Goal: Information Seeking & Learning: Learn about a topic

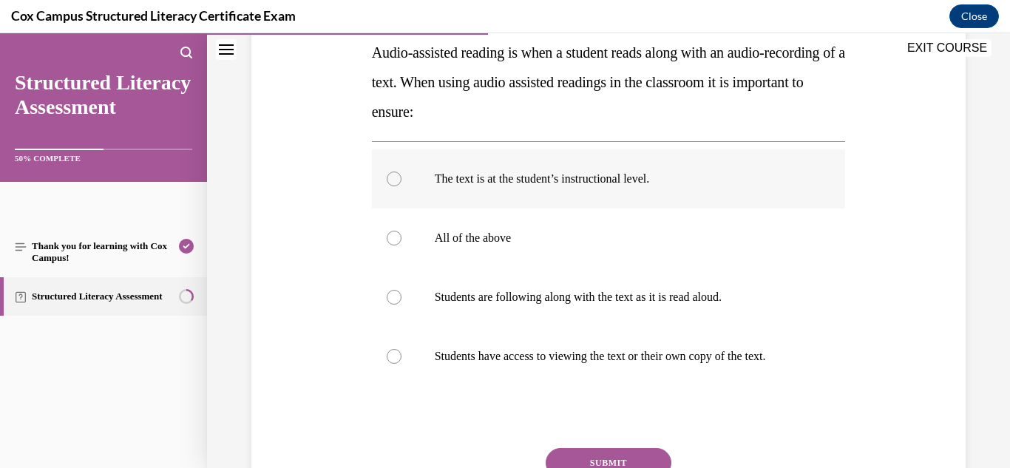
scroll to position [271, 0]
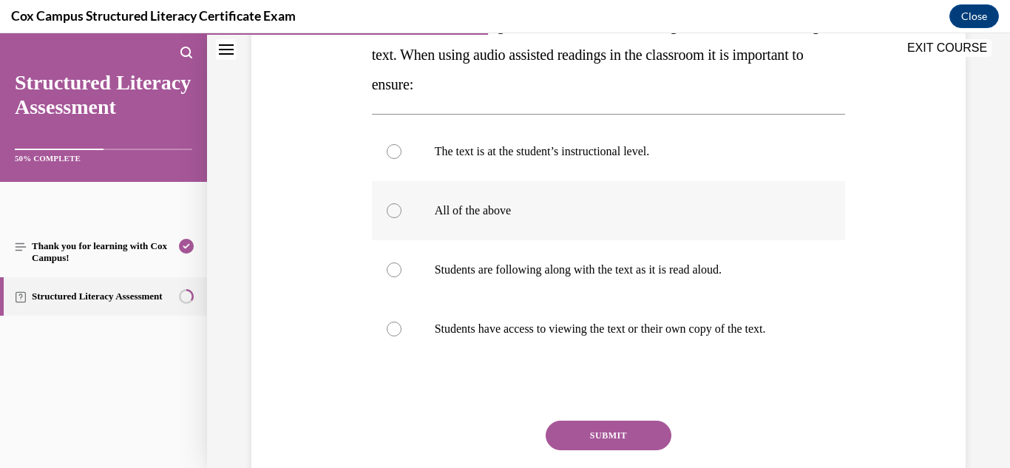
click at [467, 207] on p "All of the above" at bounding box center [622, 210] width 374 height 15
click at [402, 207] on input "All of the above" at bounding box center [394, 210] width 15 height 15
radio input "true"
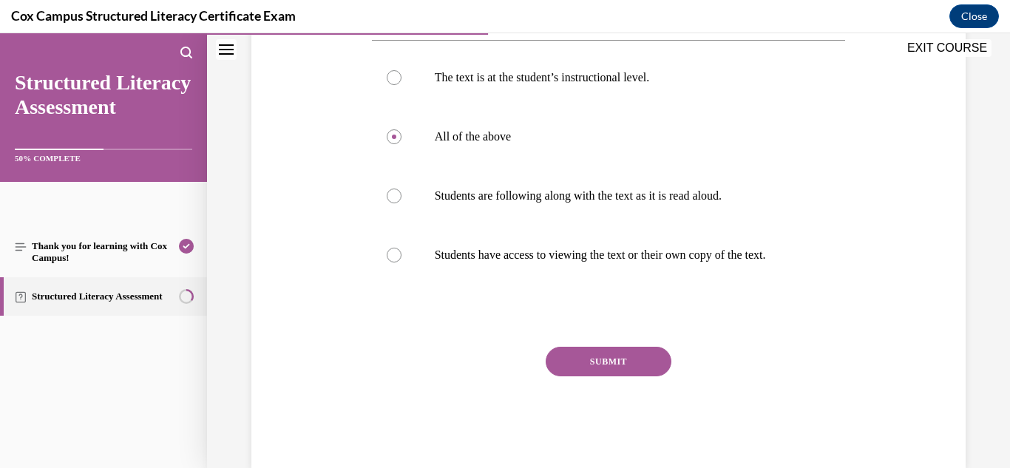
click at [618, 375] on button "SUBMIT" at bounding box center [609, 362] width 126 height 30
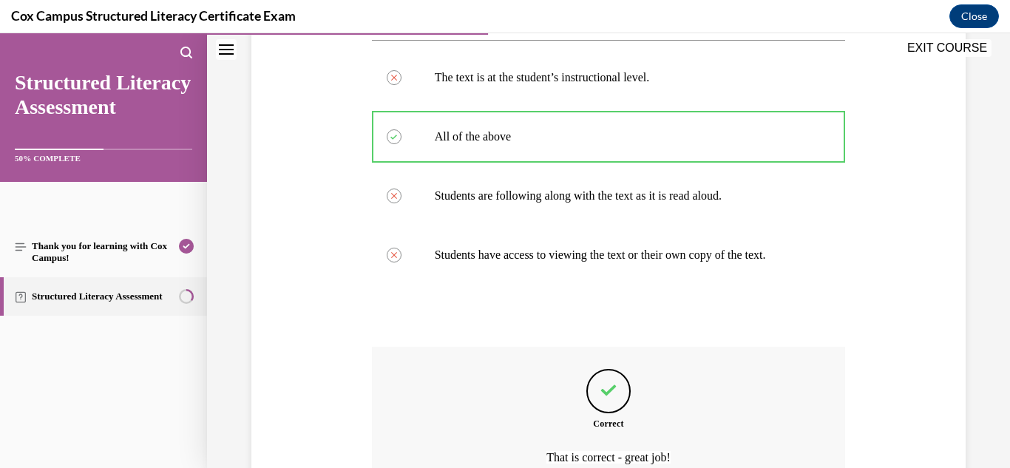
scroll to position [512, 0]
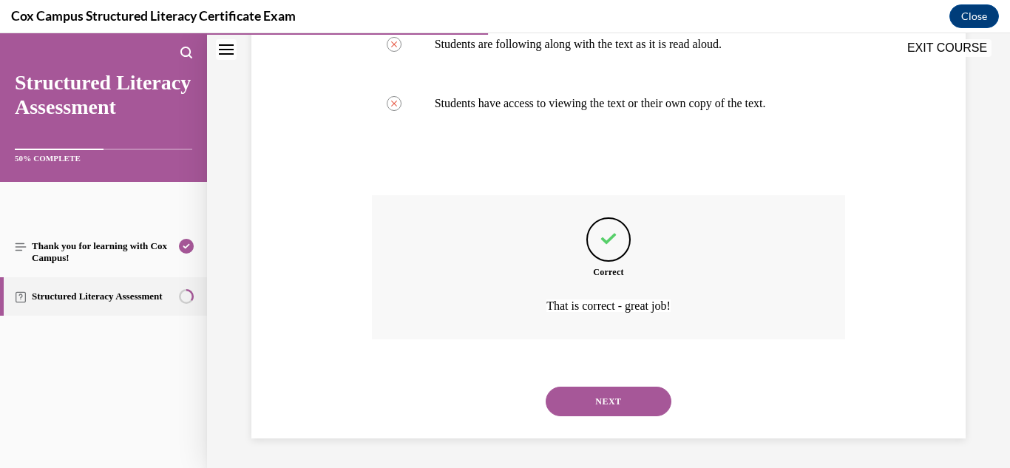
click at [618, 402] on button "NEXT" at bounding box center [609, 402] width 126 height 30
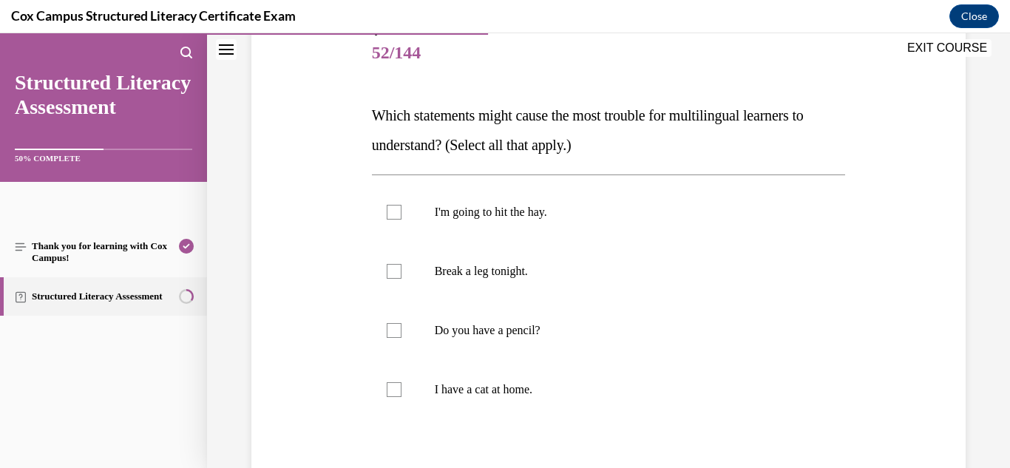
scroll to position [182, 0]
click at [484, 197] on label "I'm going to hit the hay." at bounding box center [609, 211] width 474 height 59
click at [402, 204] on input "I'm going to hit the hay." at bounding box center [394, 211] width 15 height 15
checkbox input "true"
click at [484, 268] on p "Break a leg tonight." at bounding box center [622, 270] width 374 height 15
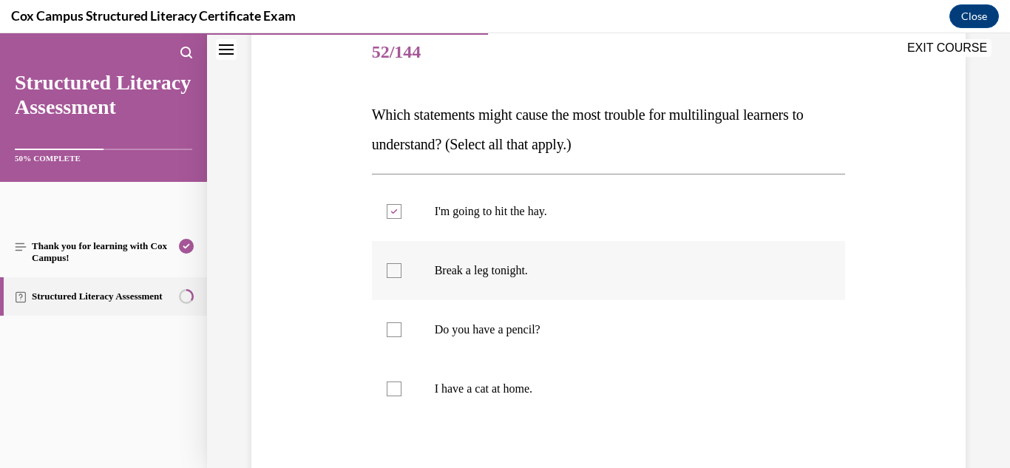
click at [402, 268] on input "Break a leg tonight." at bounding box center [394, 270] width 15 height 15
checkbox input "true"
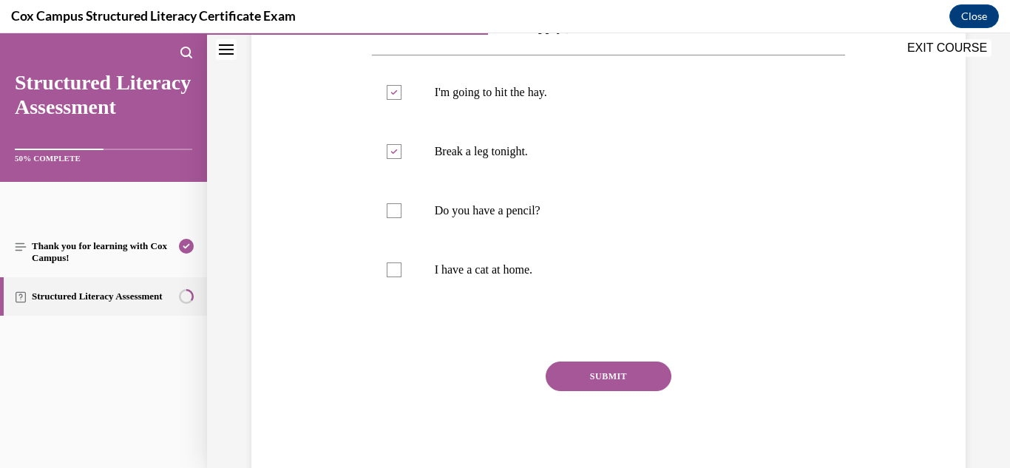
click at [646, 369] on button "SUBMIT" at bounding box center [609, 377] width 126 height 30
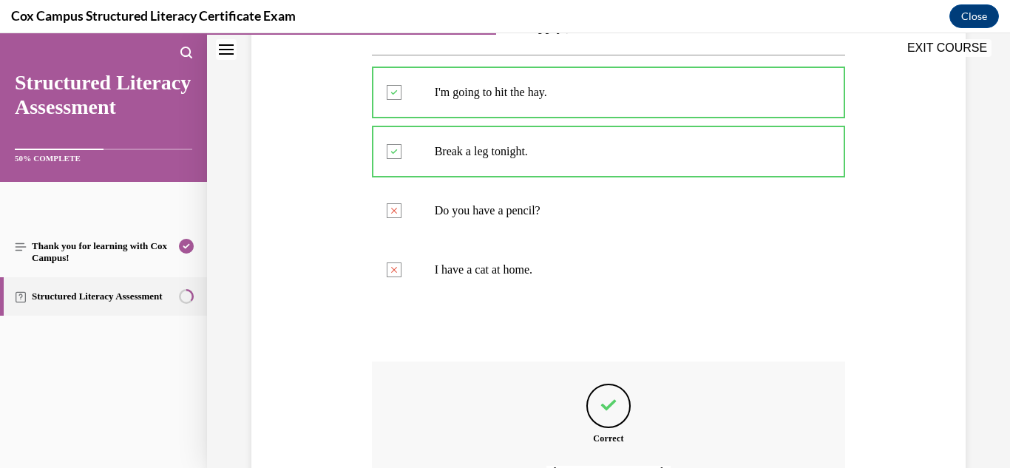
scroll to position [467, 0]
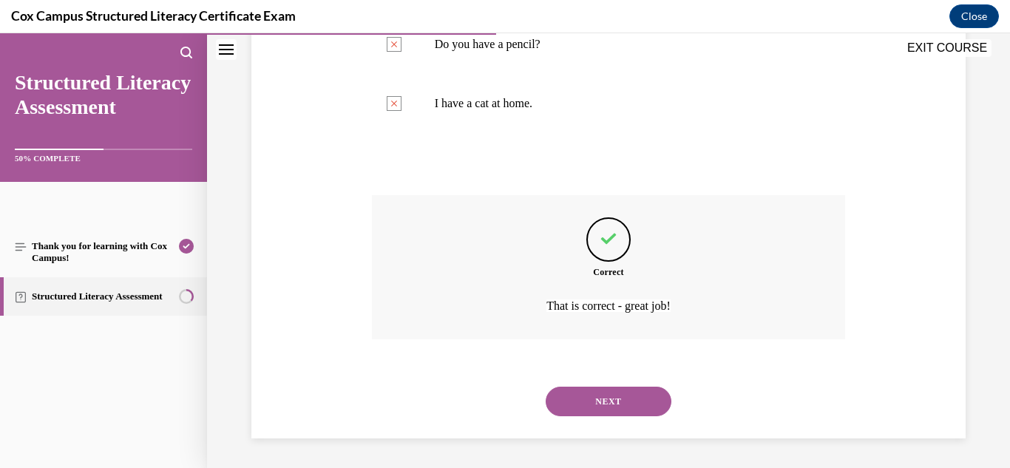
click at [603, 402] on button "NEXT" at bounding box center [609, 402] width 126 height 30
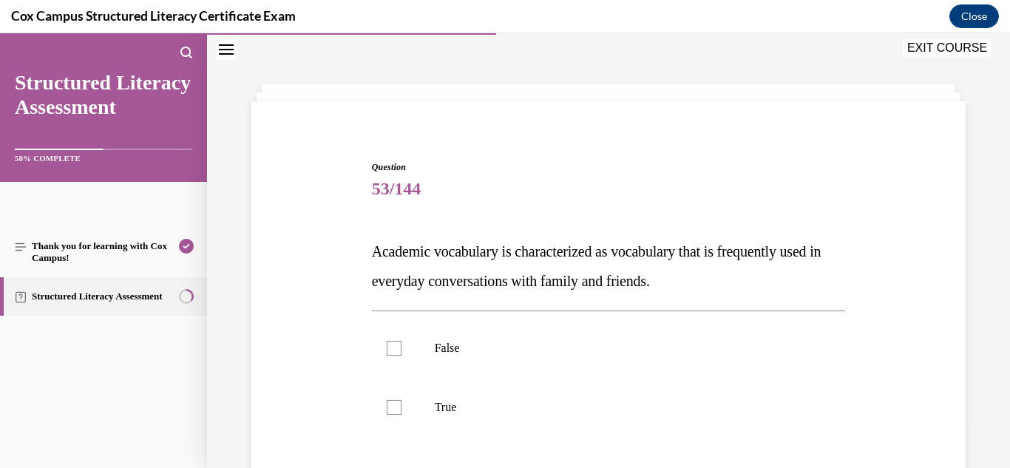
scroll to position [148, 0]
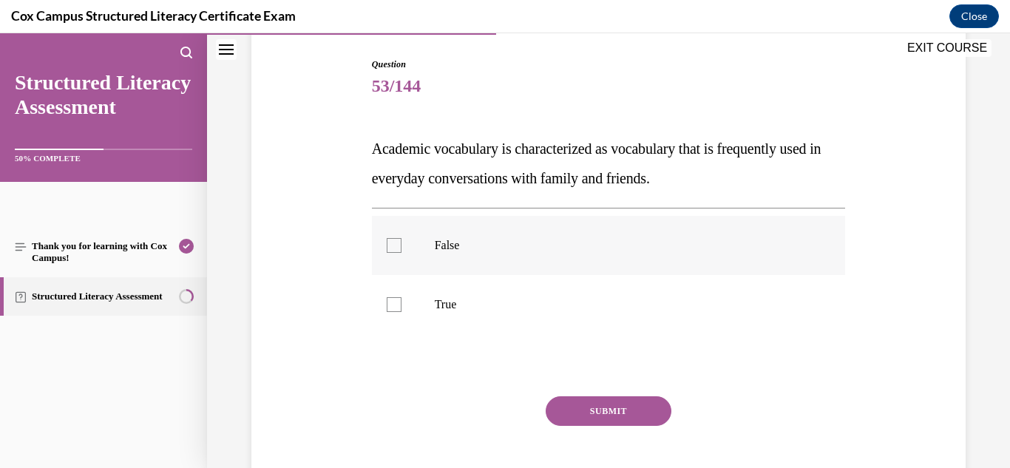
click at [424, 244] on label "False" at bounding box center [609, 245] width 474 height 59
click at [402, 244] on input "False" at bounding box center [394, 245] width 15 height 15
checkbox input "true"
click at [628, 419] on button "SUBMIT" at bounding box center [609, 411] width 126 height 30
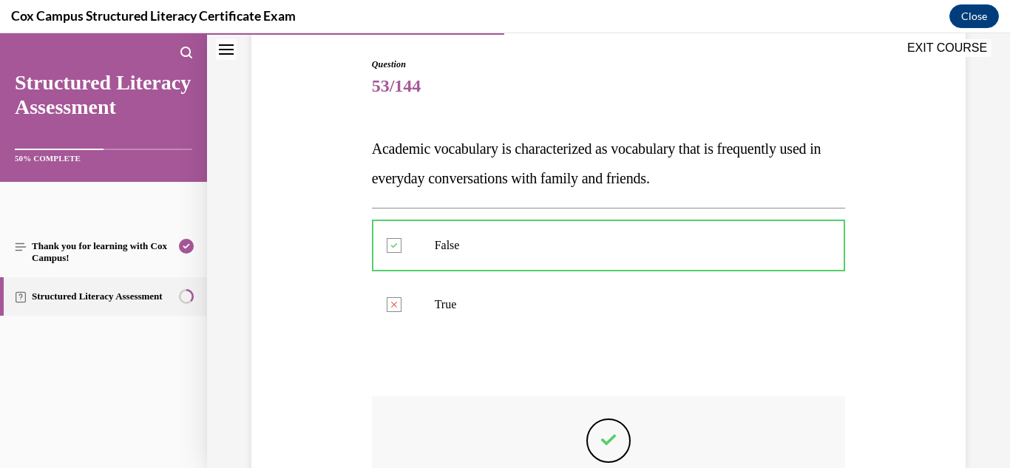
scroll to position [349, 0]
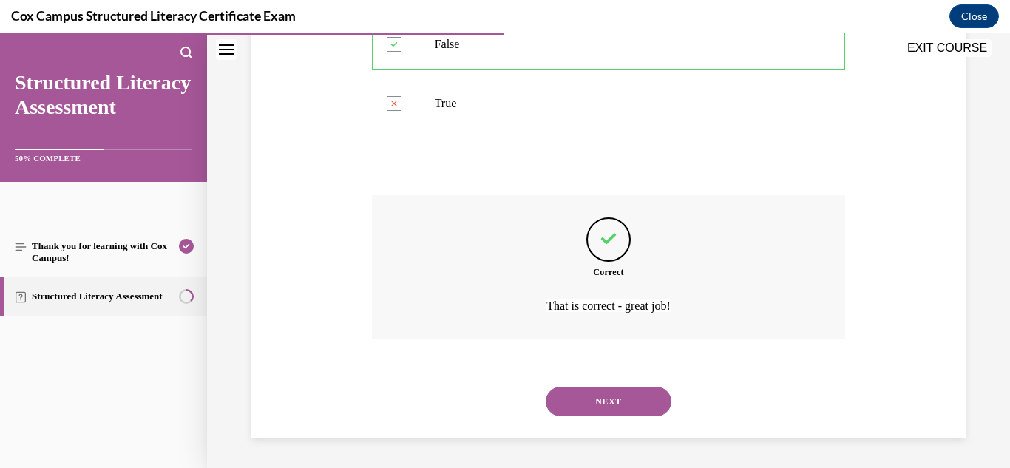
click at [610, 407] on button "NEXT" at bounding box center [609, 402] width 126 height 30
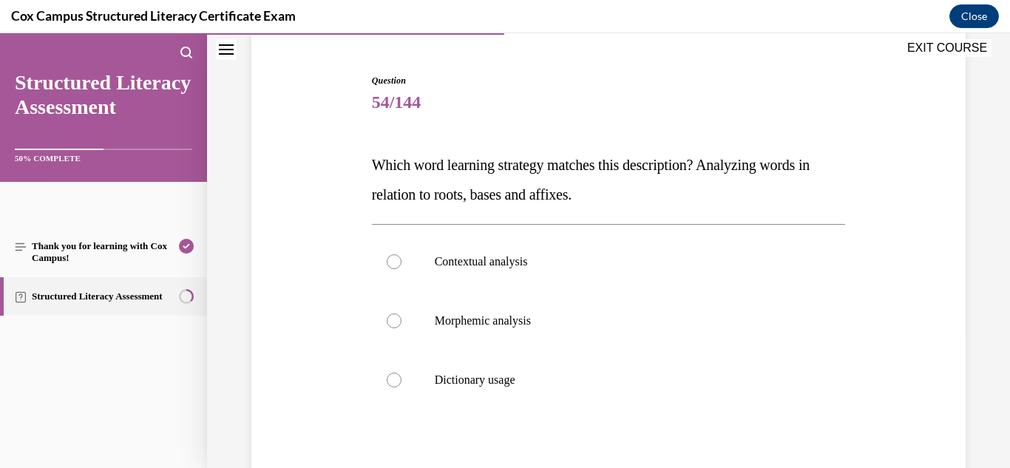
scroll to position [141, 0]
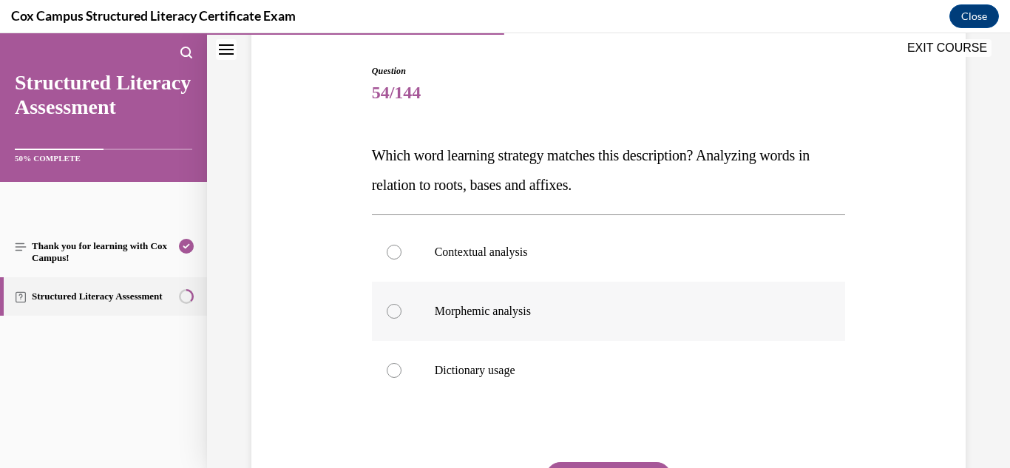
click at [492, 313] on p "Morphemic analysis" at bounding box center [622, 311] width 374 height 15
click at [402, 313] on input "Morphemic analysis" at bounding box center [394, 311] width 15 height 15
radio input "true"
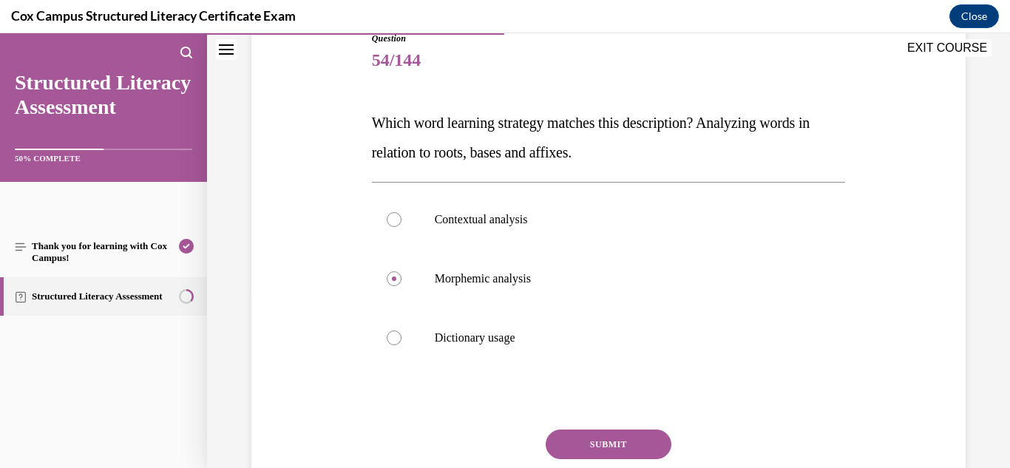
click at [595, 439] on button "SUBMIT" at bounding box center [609, 445] width 126 height 30
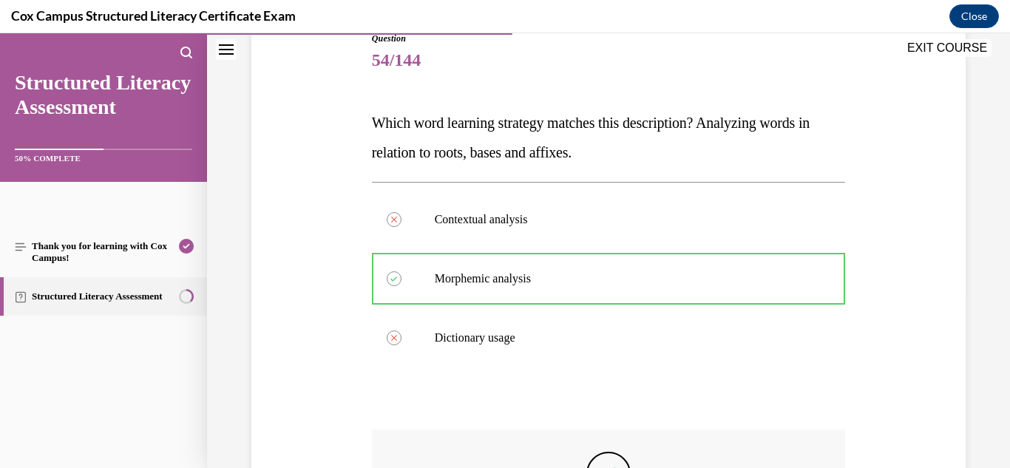
scroll to position [408, 0]
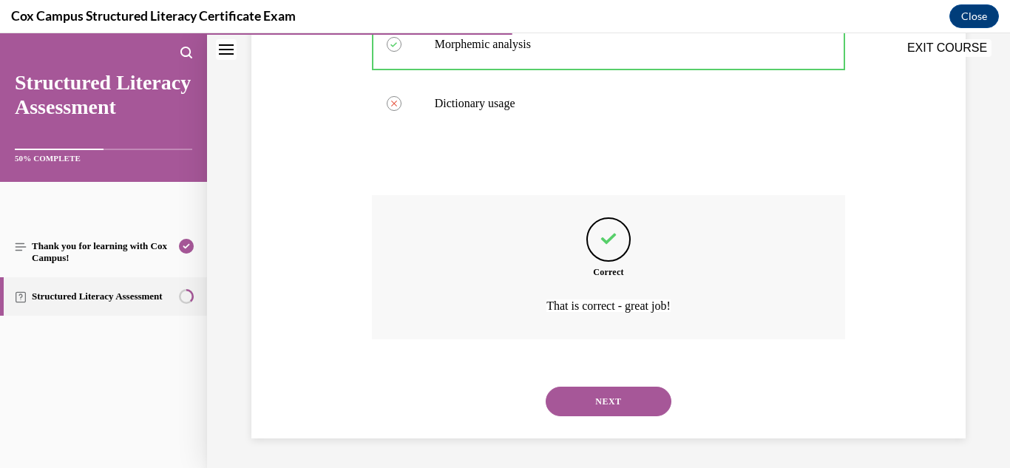
click at [602, 402] on button "NEXT" at bounding box center [609, 402] width 126 height 30
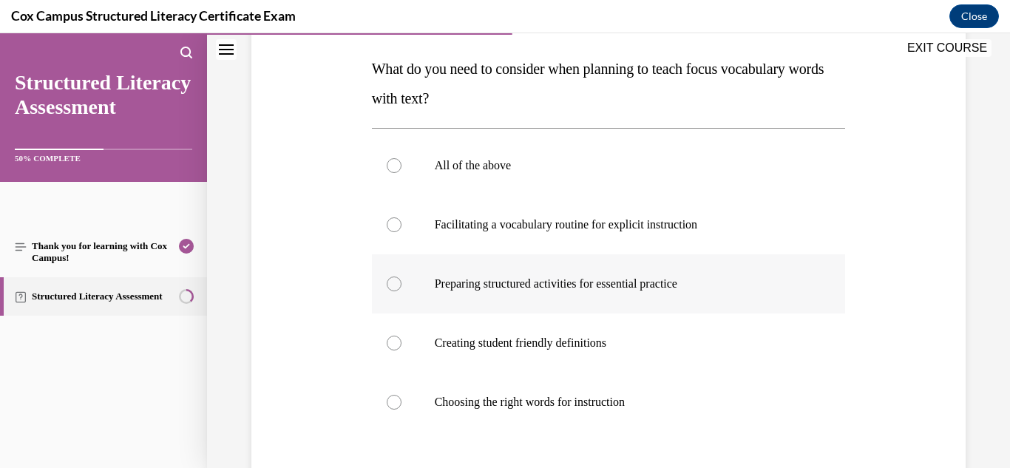
scroll to position [231, 0]
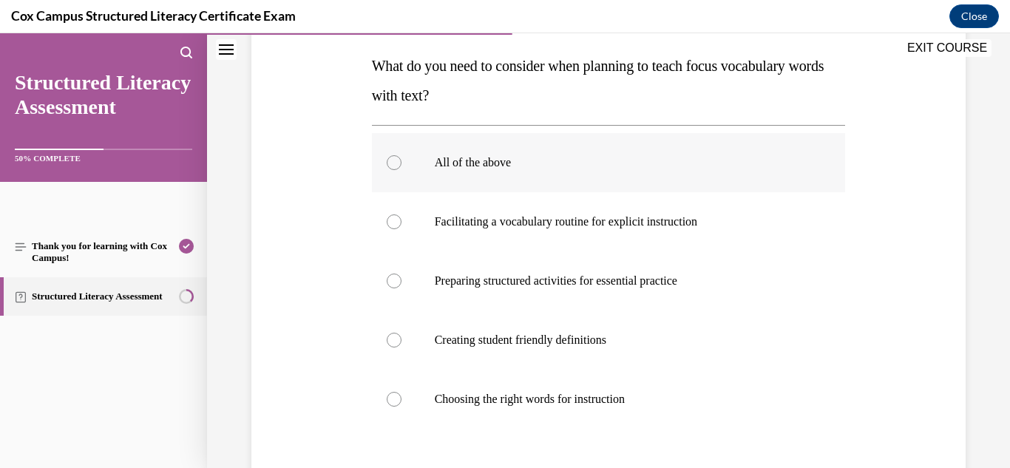
click at [479, 169] on p "All of the above" at bounding box center [622, 162] width 374 height 15
click at [402, 169] on input "All of the above" at bounding box center [394, 162] width 15 height 15
radio input "true"
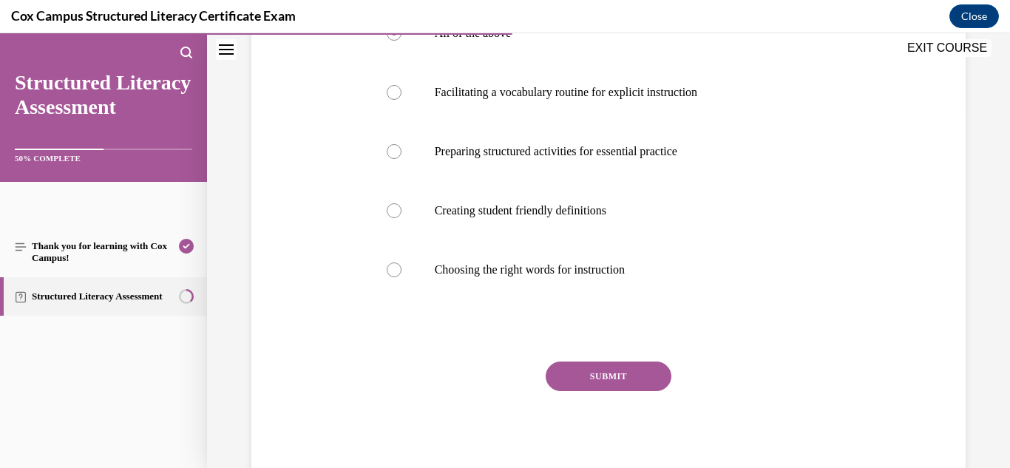
click at [612, 370] on button "SUBMIT" at bounding box center [609, 377] width 126 height 30
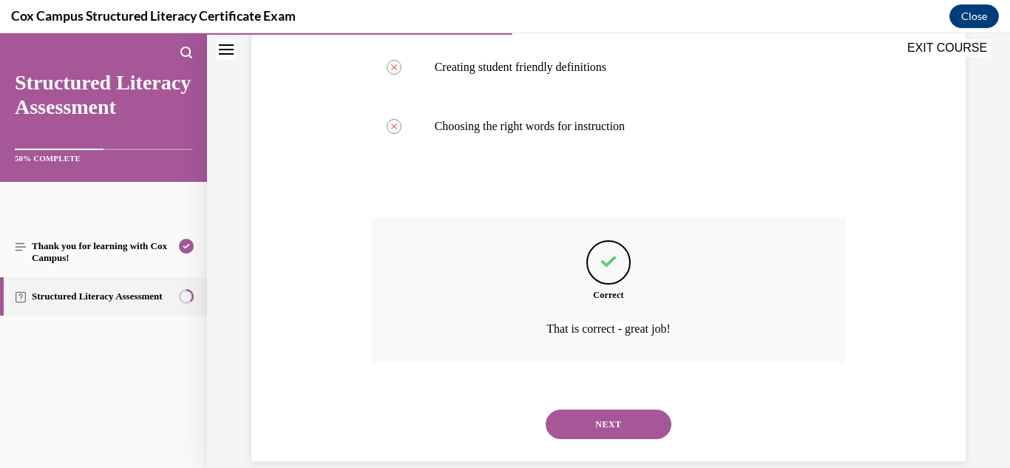
scroll to position [527, 0]
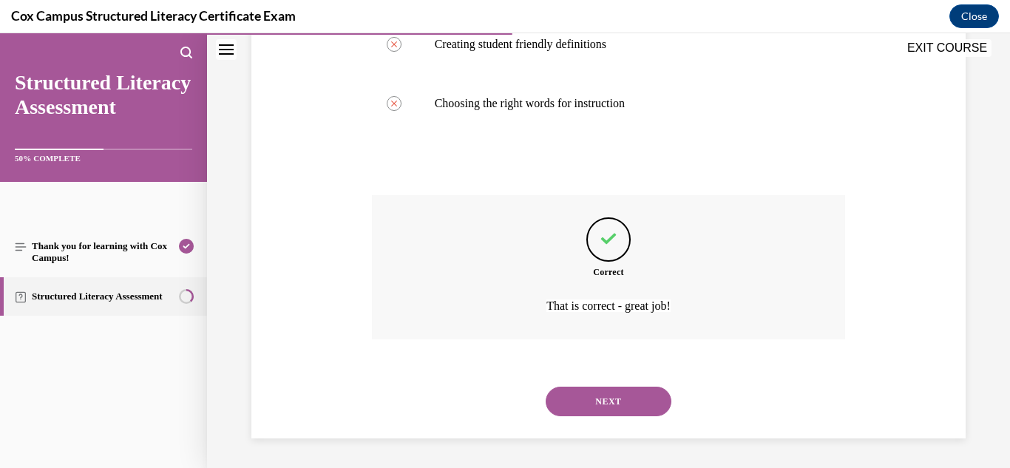
click at [585, 407] on button "NEXT" at bounding box center [609, 402] width 126 height 30
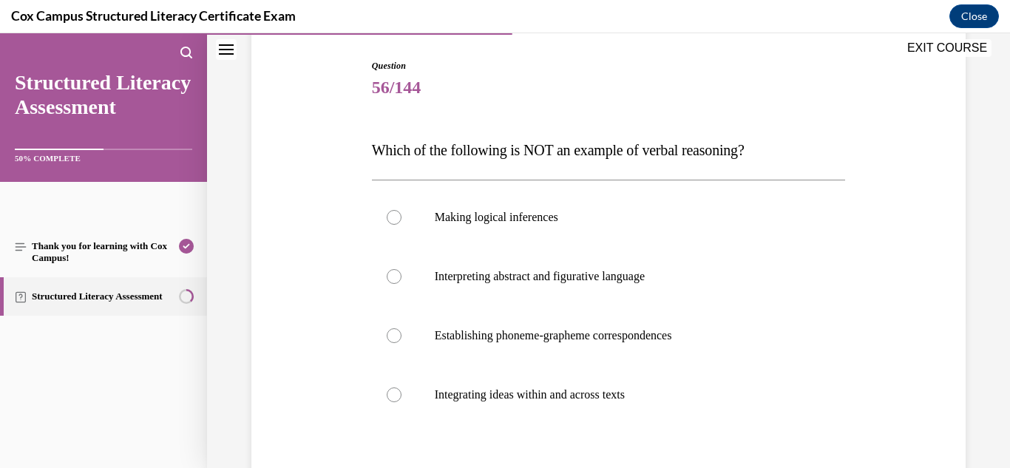
scroll to position [152, 0]
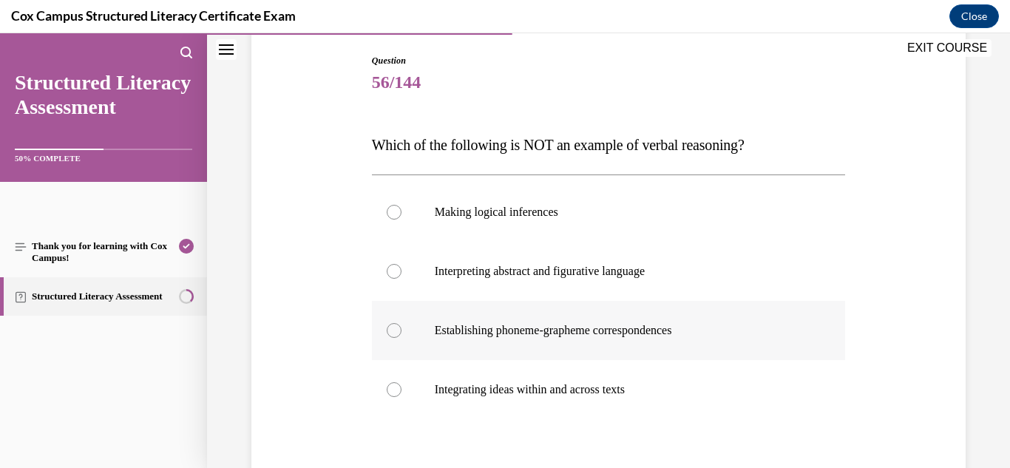
click at [593, 322] on label "Establishing phoneme-grapheme correspondences" at bounding box center [609, 330] width 474 height 59
click at [402, 323] on input "Establishing phoneme-grapheme correspondences" at bounding box center [394, 330] width 15 height 15
radio input "true"
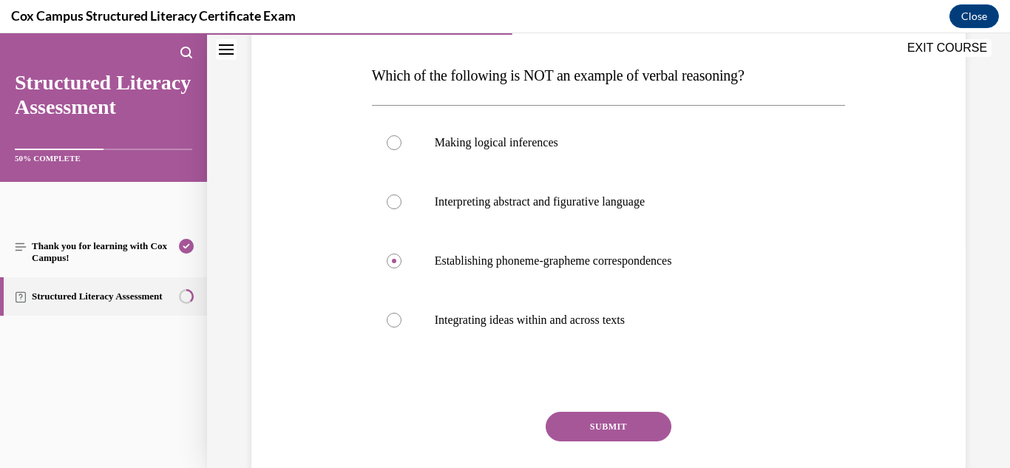
scroll to position [223, 0]
click at [618, 418] on button "SUBMIT" at bounding box center [609, 425] width 126 height 30
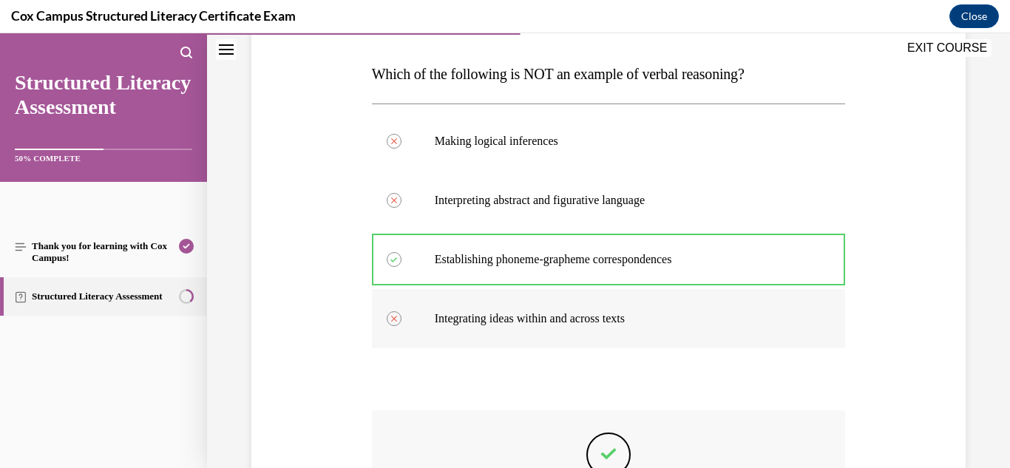
scroll to position [438, 0]
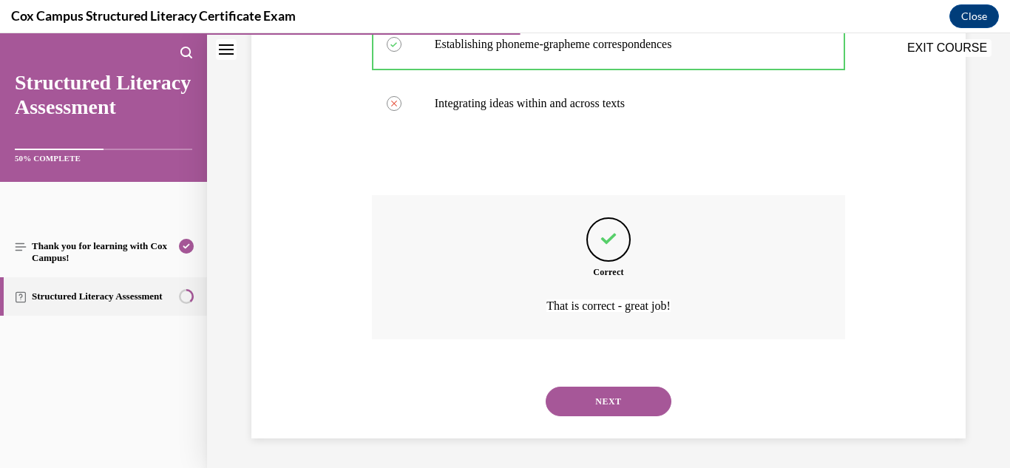
click at [617, 405] on button "NEXT" at bounding box center [609, 402] width 126 height 30
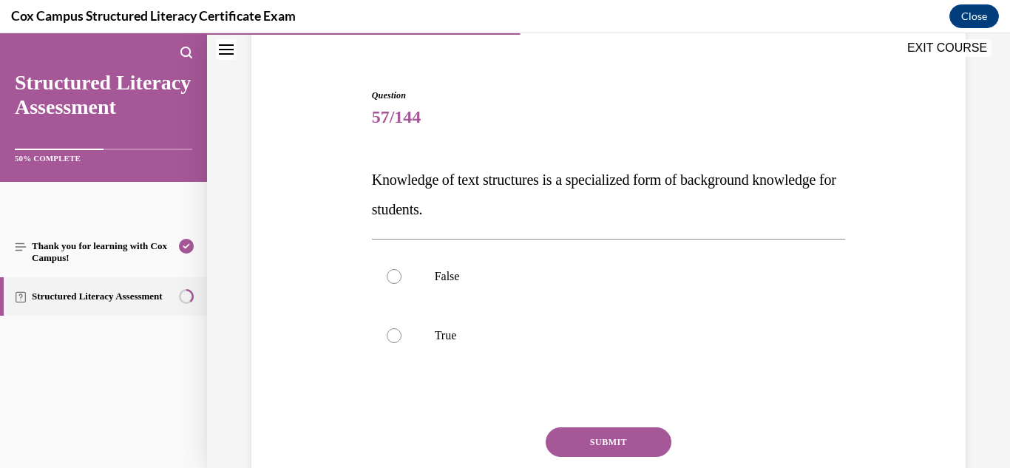
scroll to position [118, 0]
click at [447, 329] on p "True" at bounding box center [622, 335] width 374 height 15
click at [402, 329] on input "True" at bounding box center [394, 335] width 15 height 15
radio input "true"
click at [618, 437] on button "SUBMIT" at bounding box center [609, 442] width 126 height 30
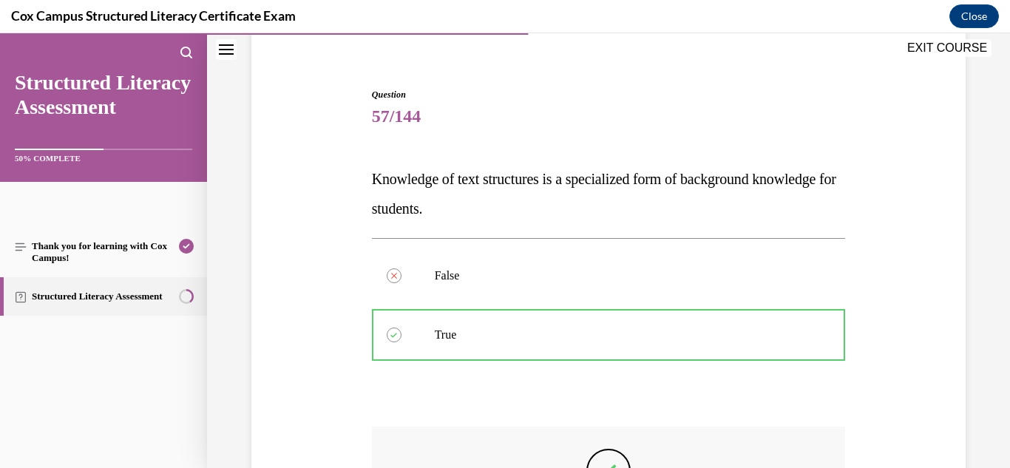
scroll to position [349, 0]
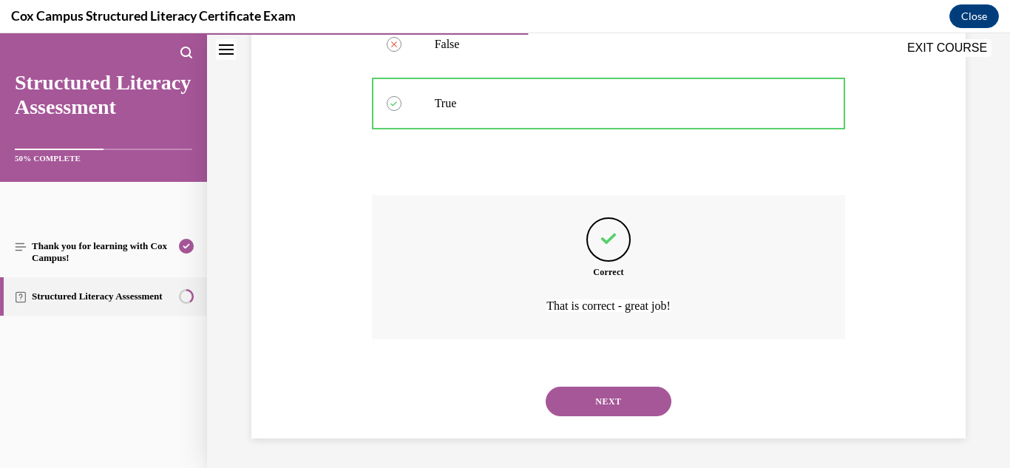
click at [603, 390] on button "NEXT" at bounding box center [609, 402] width 126 height 30
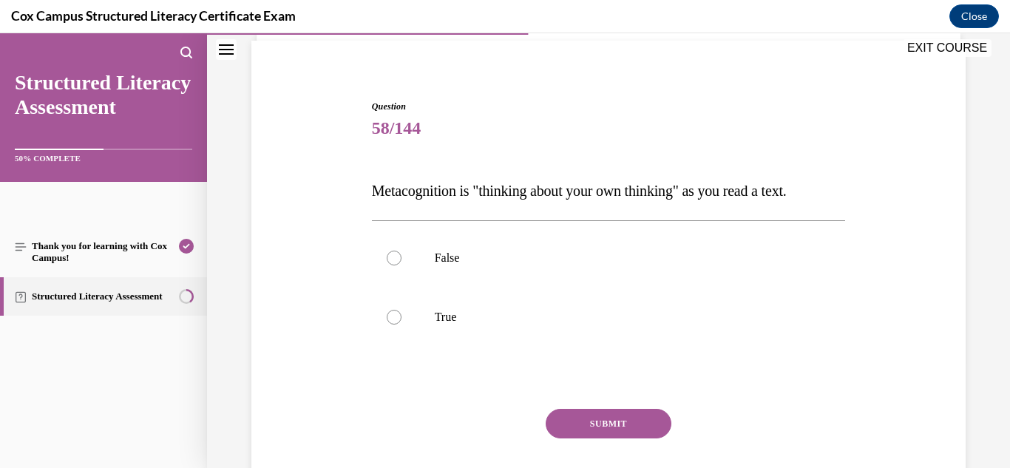
scroll to position [107, 0]
click at [435, 317] on p "True" at bounding box center [622, 315] width 374 height 15
click at [402, 317] on input "True" at bounding box center [394, 315] width 15 height 15
radio input "true"
click at [584, 419] on button "SUBMIT" at bounding box center [609, 422] width 126 height 30
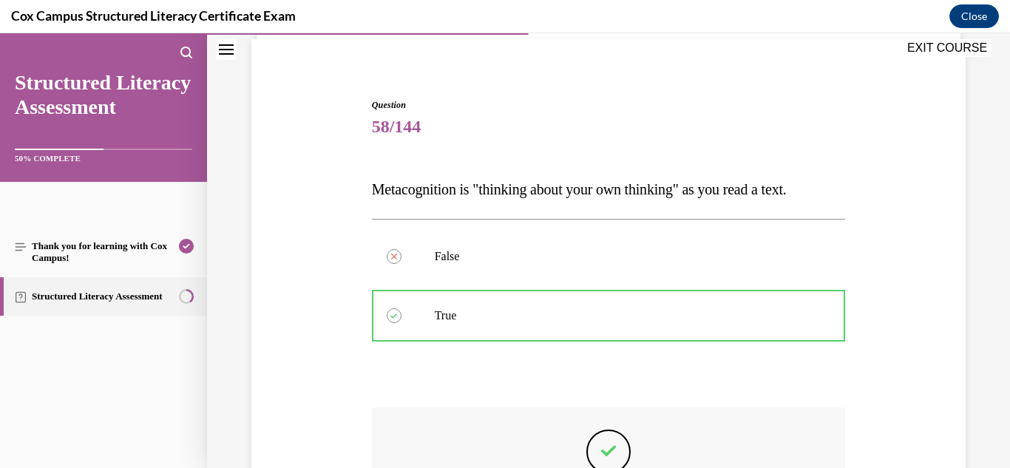
scroll to position [319, 0]
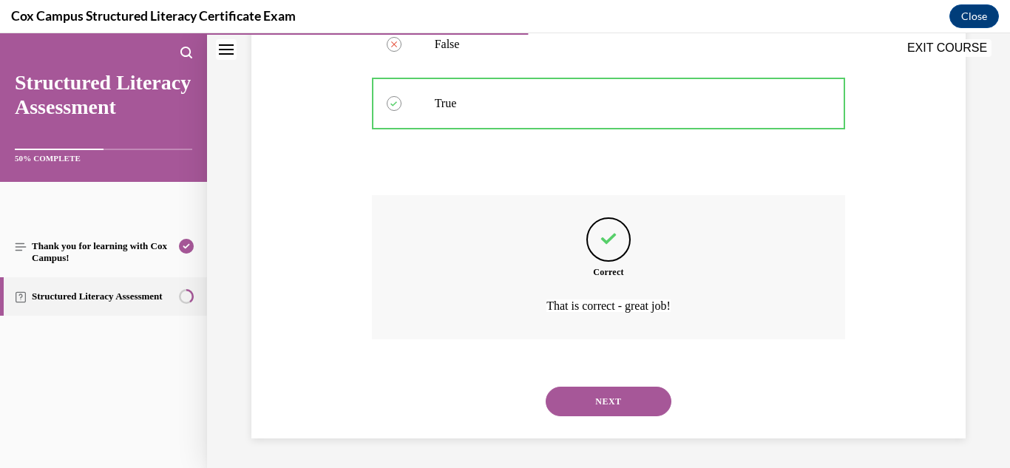
click at [605, 394] on button "NEXT" at bounding box center [609, 402] width 126 height 30
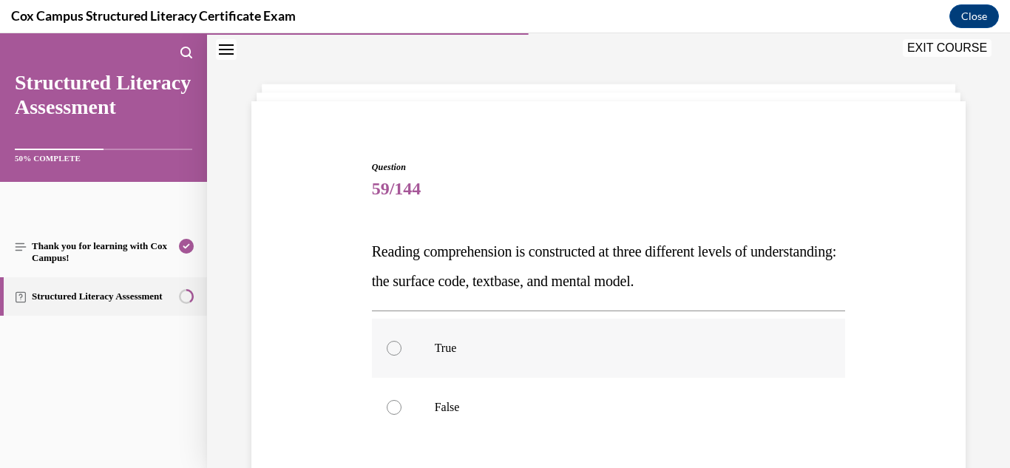
scroll to position [101, 0]
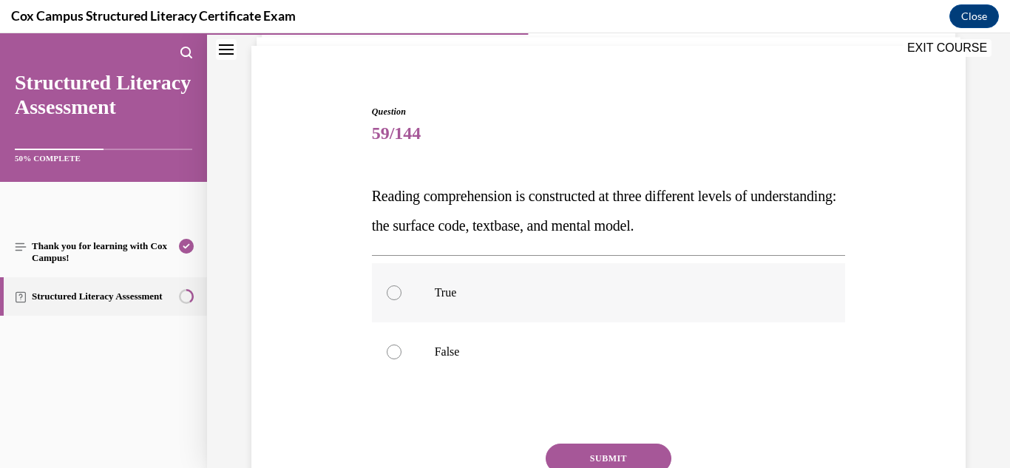
click at [435, 294] on p "True" at bounding box center [622, 292] width 374 height 15
click at [402, 294] on input "True" at bounding box center [394, 292] width 15 height 15
radio input "true"
click at [602, 461] on button "SUBMIT" at bounding box center [609, 459] width 126 height 30
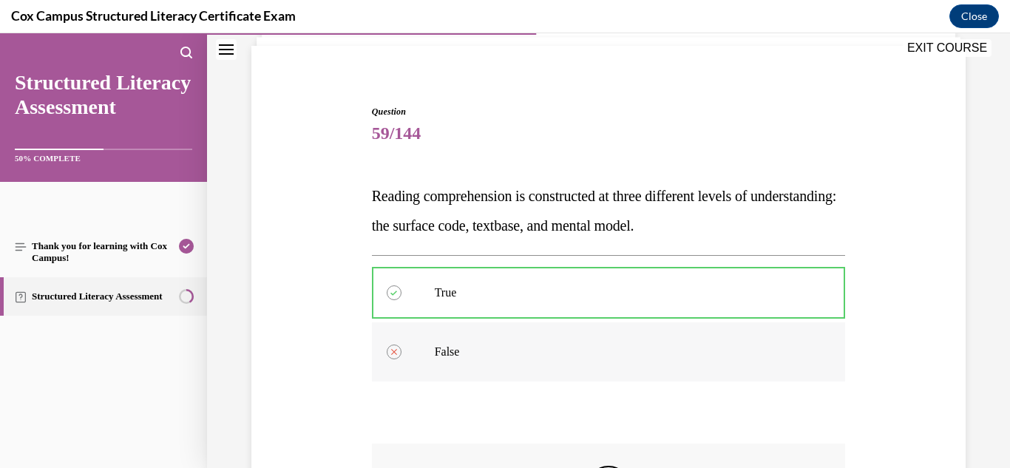
scroll to position [349, 0]
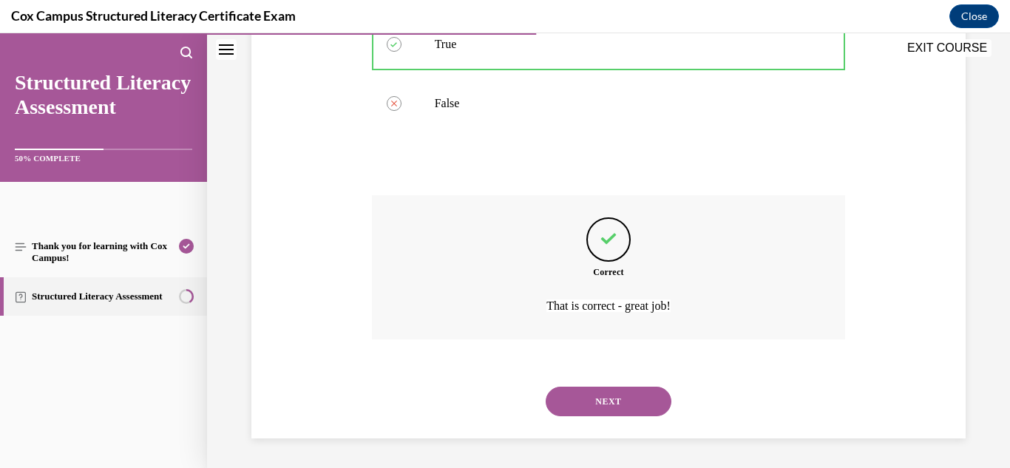
click at [620, 399] on button "NEXT" at bounding box center [609, 402] width 126 height 30
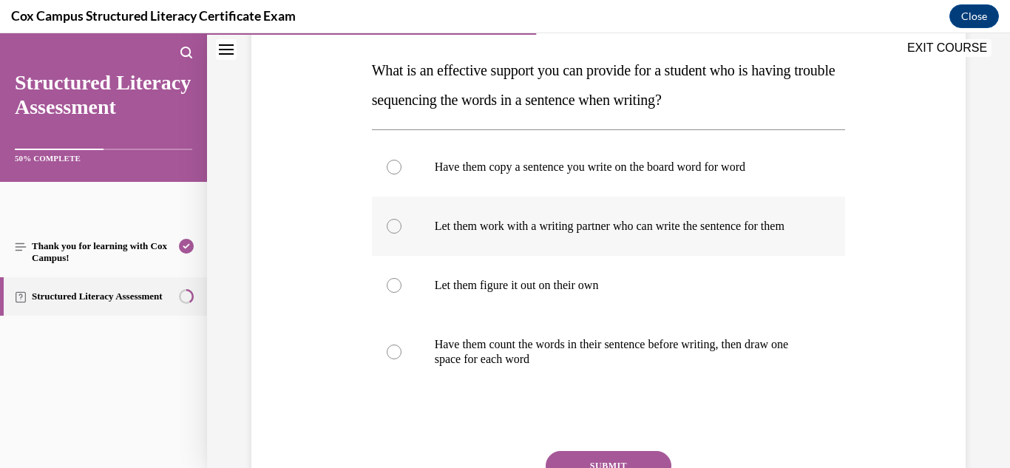
scroll to position [235, 0]
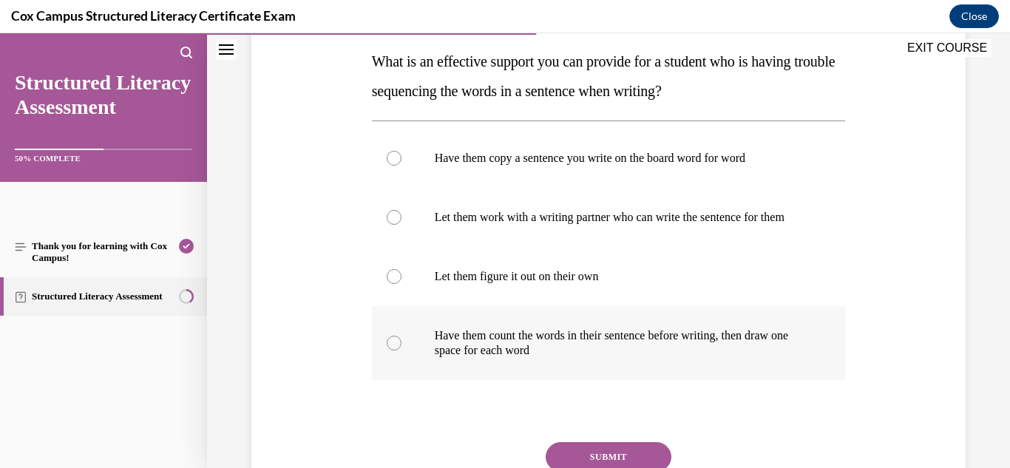
click at [734, 357] on p "Have them count the words in their sentence before writing, then draw one space…" at bounding box center [622, 343] width 374 height 30
click at [402, 351] on input "Have them count the words in their sentence before writing, then draw one space…" at bounding box center [394, 343] width 15 height 15
radio input "true"
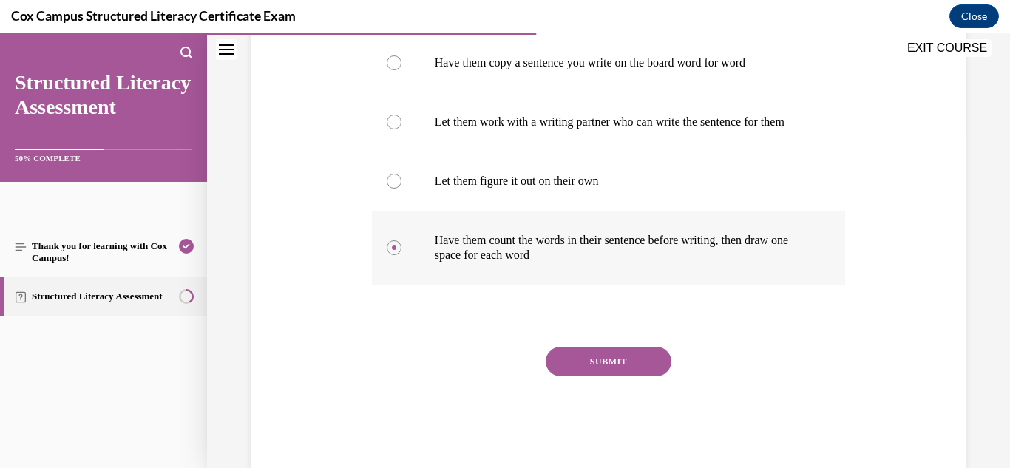
scroll to position [305, 0]
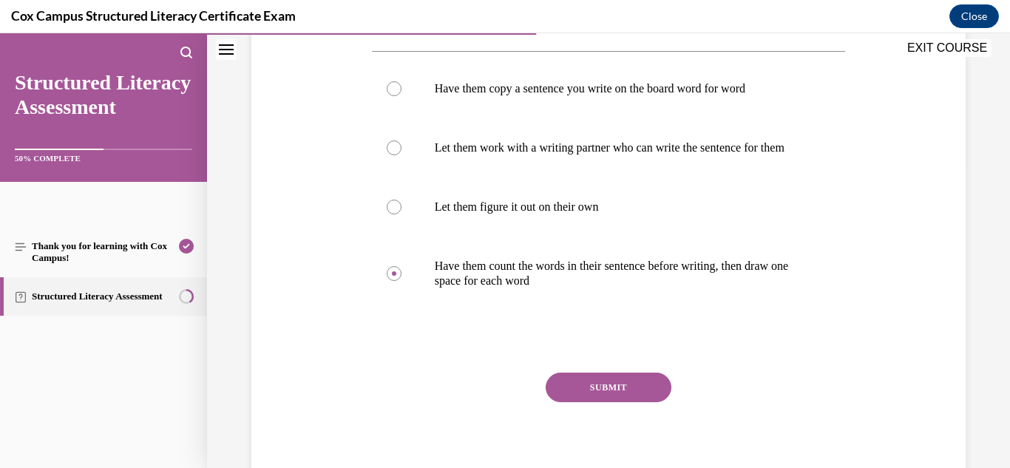
click at [586, 402] on button "SUBMIT" at bounding box center [609, 388] width 126 height 30
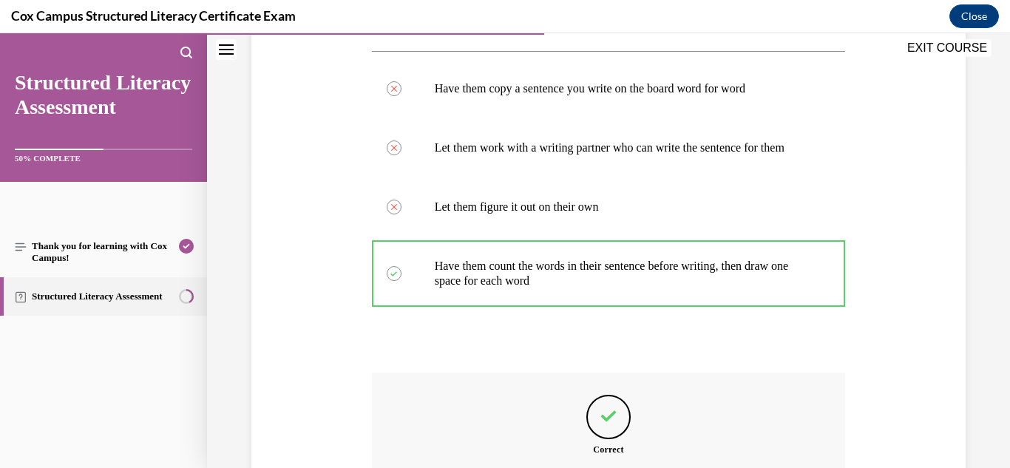
scroll to position [449, 0]
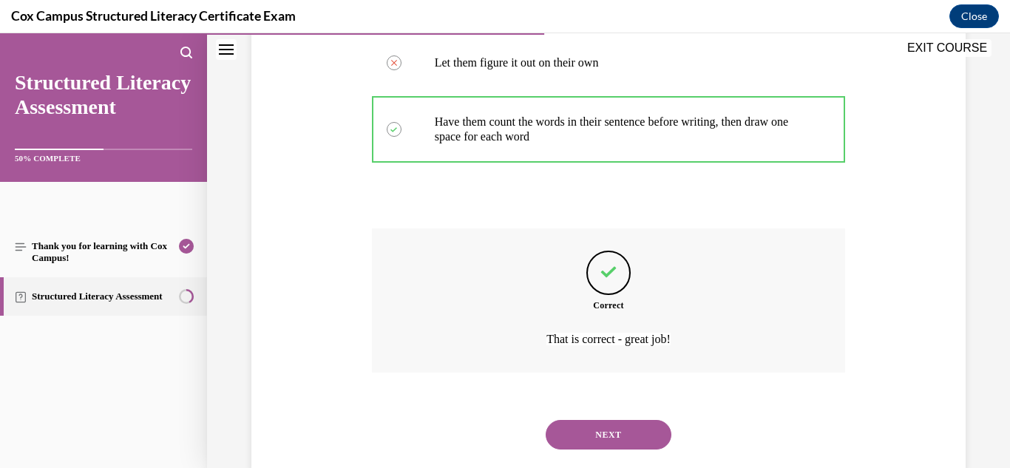
click at [606, 440] on button "NEXT" at bounding box center [609, 435] width 126 height 30
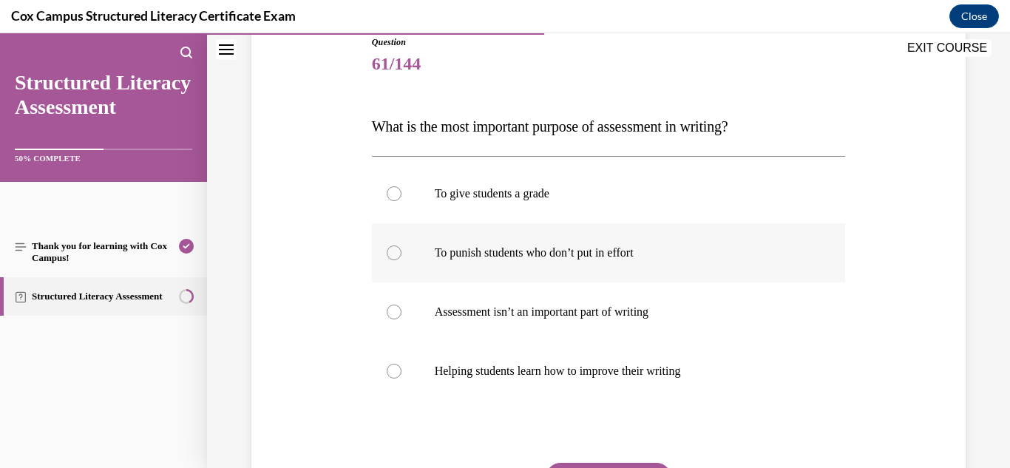
scroll to position [183, 0]
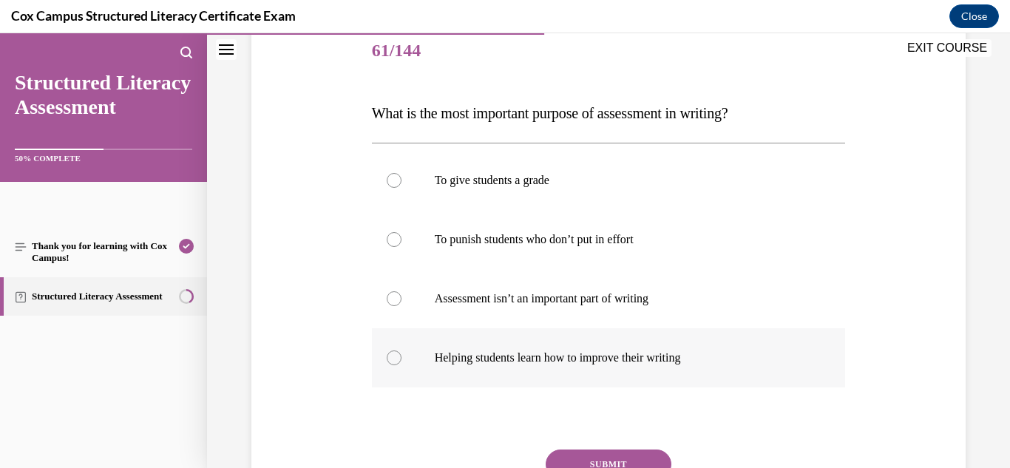
click at [626, 368] on label "Helping students learn how to improve their writing" at bounding box center [609, 357] width 474 height 59
click at [402, 365] on input "Helping students learn how to improve their writing" at bounding box center [394, 358] width 15 height 15
radio input "true"
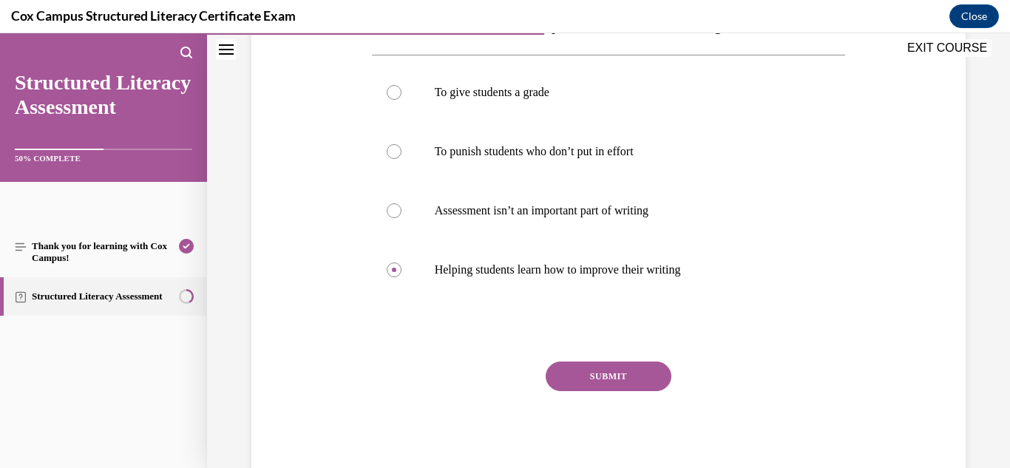
click at [626, 375] on button "SUBMIT" at bounding box center [609, 377] width 126 height 30
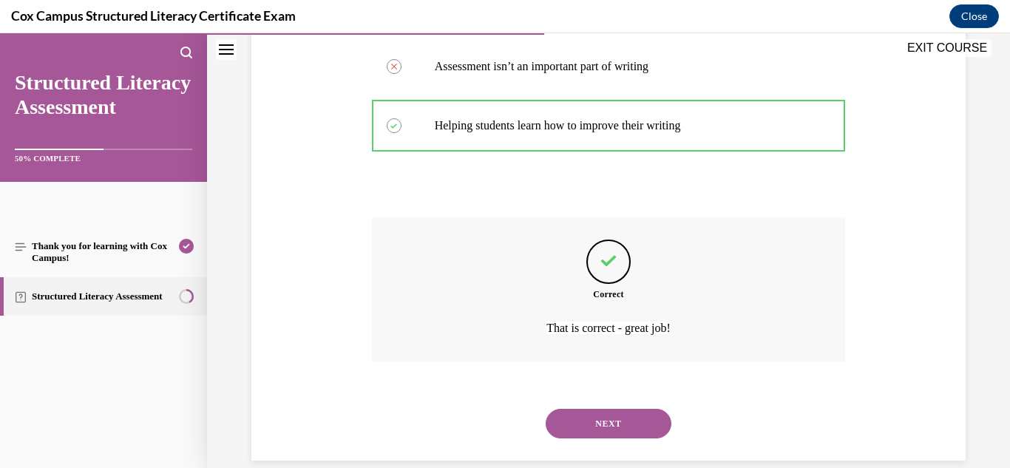
click at [606, 416] on button "NEXT" at bounding box center [609, 424] width 126 height 30
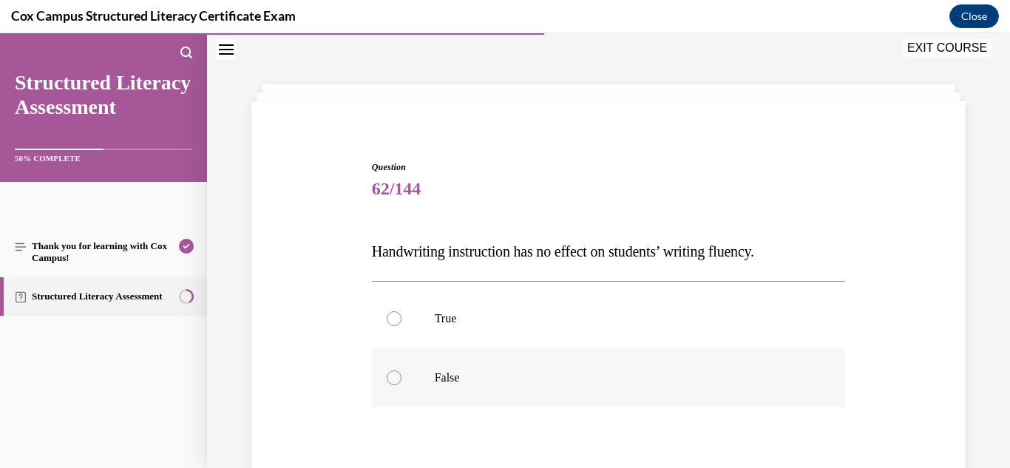
click at [419, 369] on label "False" at bounding box center [609, 377] width 474 height 59
click at [402, 371] on input "False" at bounding box center [394, 378] width 15 height 15
radio input "true"
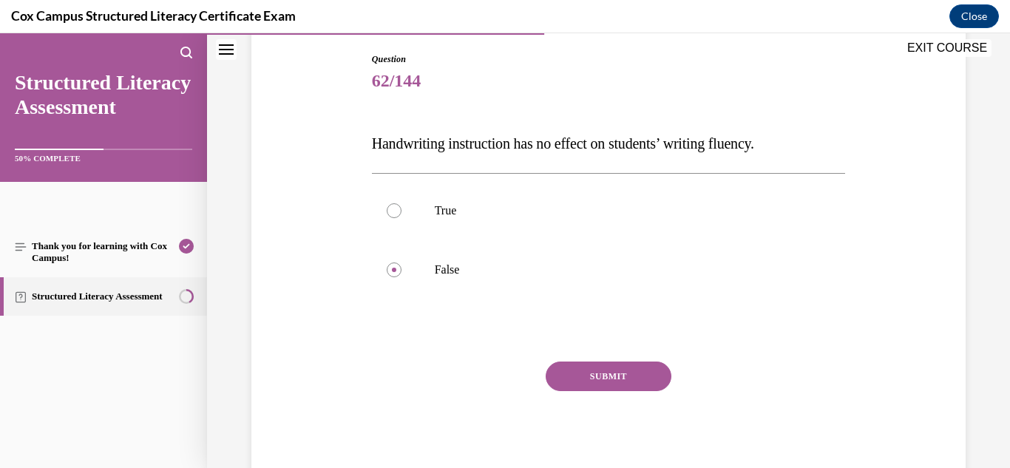
click at [619, 368] on button "SUBMIT" at bounding box center [609, 377] width 126 height 30
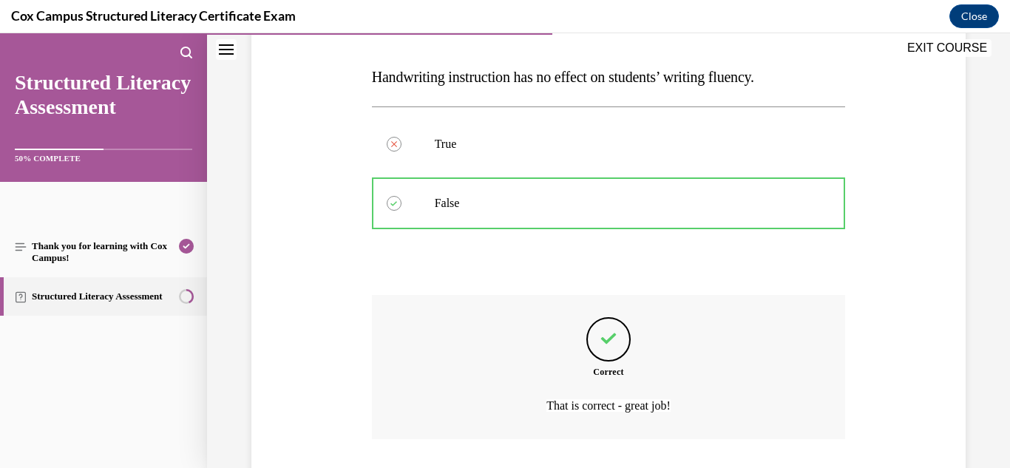
scroll to position [319, 0]
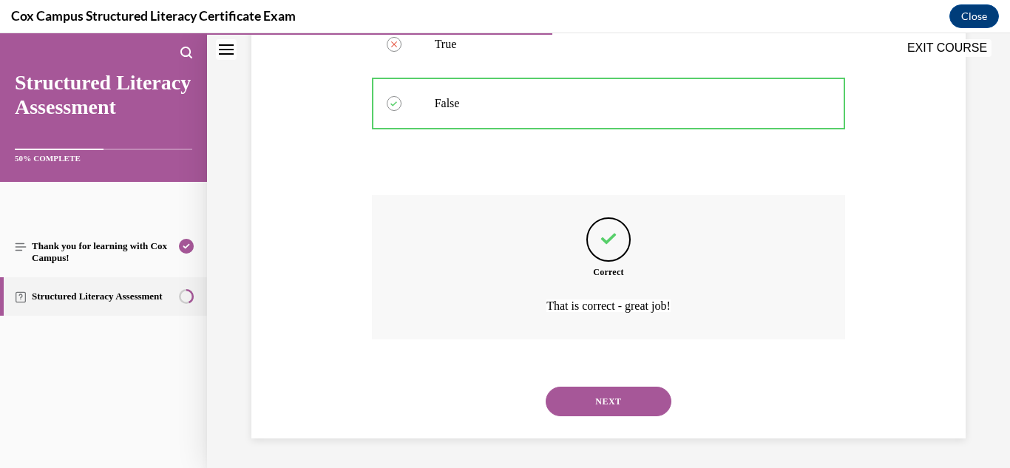
click at [611, 396] on button "NEXT" at bounding box center [609, 402] width 126 height 30
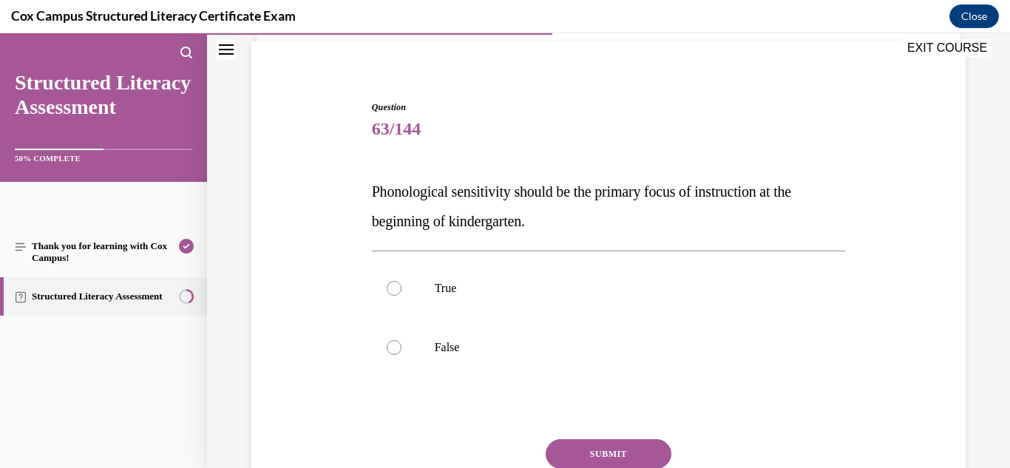
scroll to position [106, 0]
click at [468, 285] on p "True" at bounding box center [622, 287] width 374 height 15
click at [402, 285] on input "True" at bounding box center [394, 287] width 15 height 15
radio input "true"
click at [599, 446] on button "SUBMIT" at bounding box center [609, 454] width 126 height 30
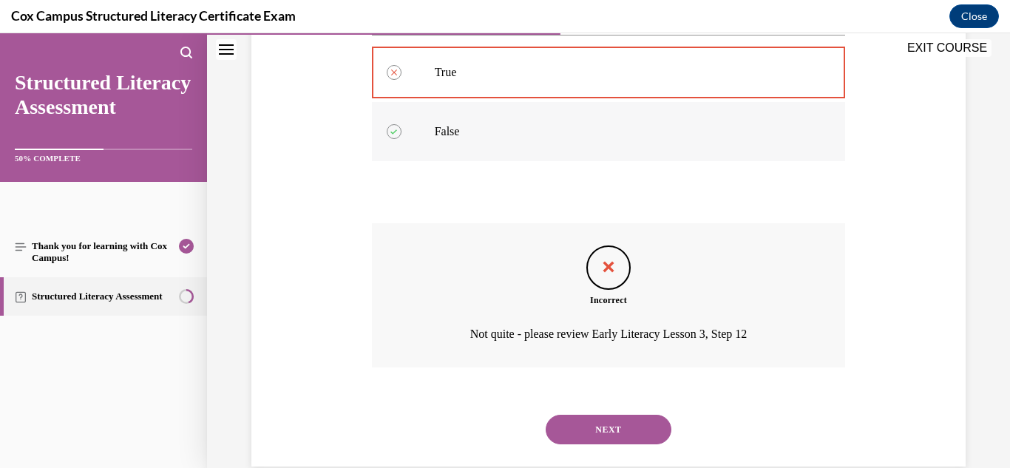
scroll to position [322, 0]
click at [614, 424] on button "NEXT" at bounding box center [609, 429] width 126 height 30
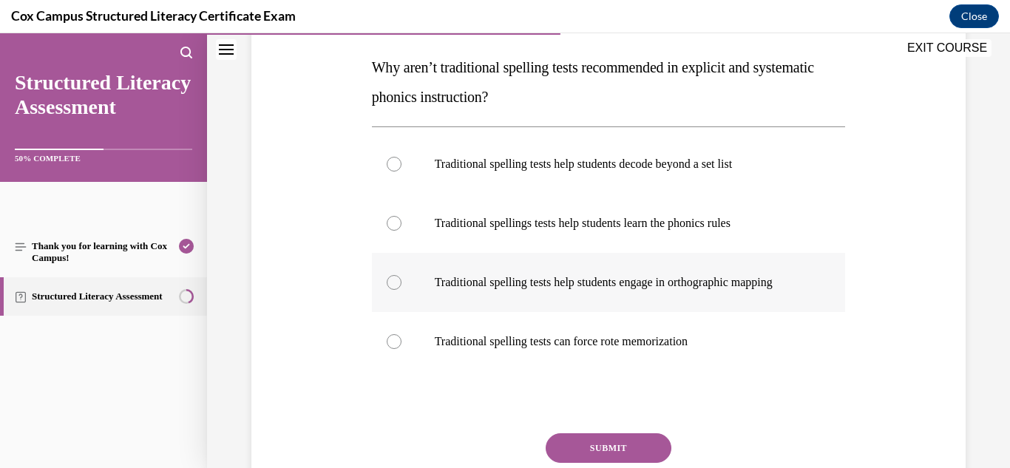
scroll to position [229, 0]
click at [649, 349] on p "Traditional spelling tests can force rote memorization" at bounding box center [622, 341] width 374 height 15
click at [402, 349] on input "Traditional spelling tests can force rote memorization" at bounding box center [394, 341] width 15 height 15
radio input "true"
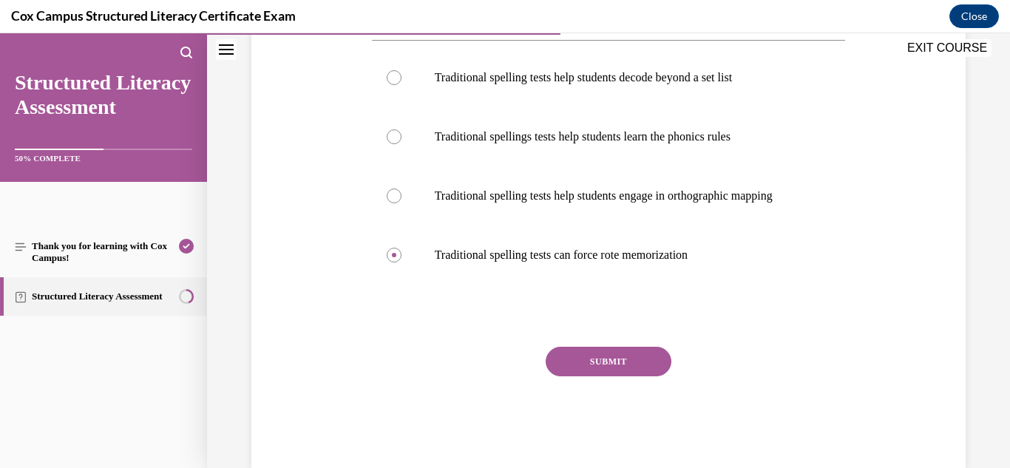
click at [627, 376] on button "SUBMIT" at bounding box center [609, 362] width 126 height 30
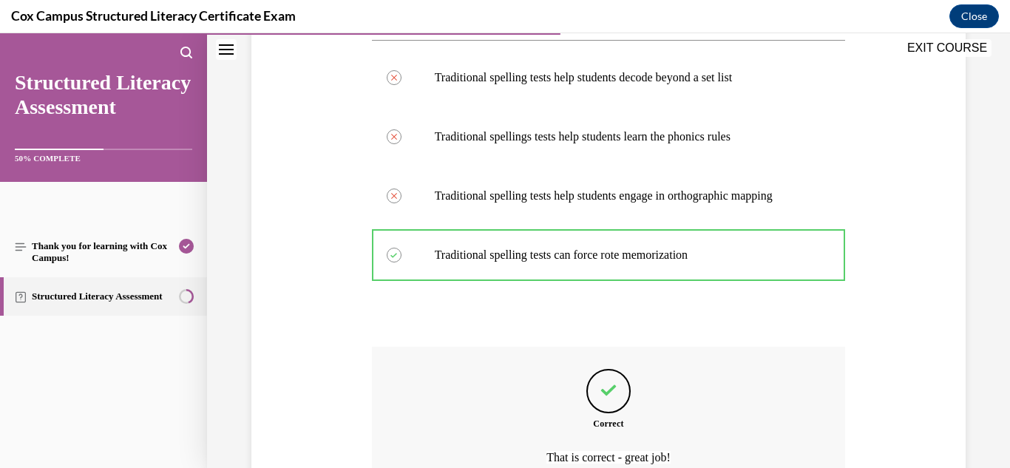
scroll to position [482, 0]
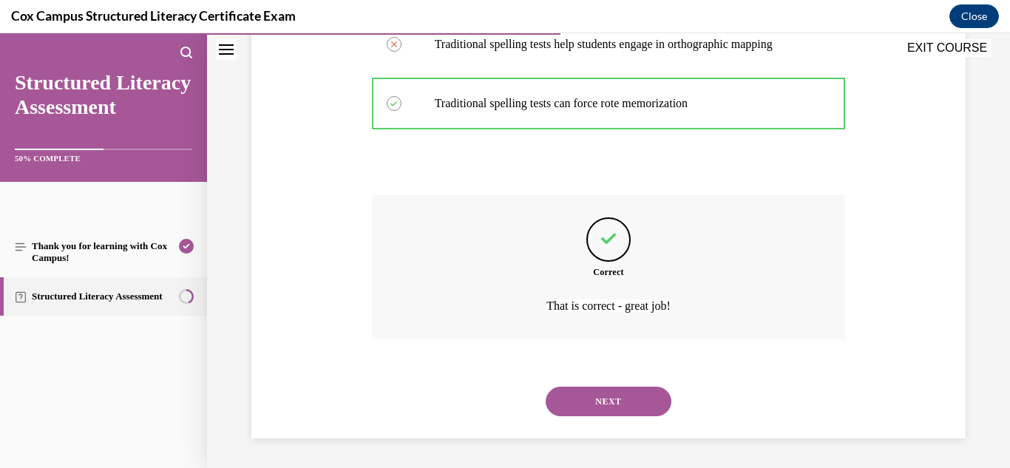
click at [588, 404] on button "NEXT" at bounding box center [609, 402] width 126 height 30
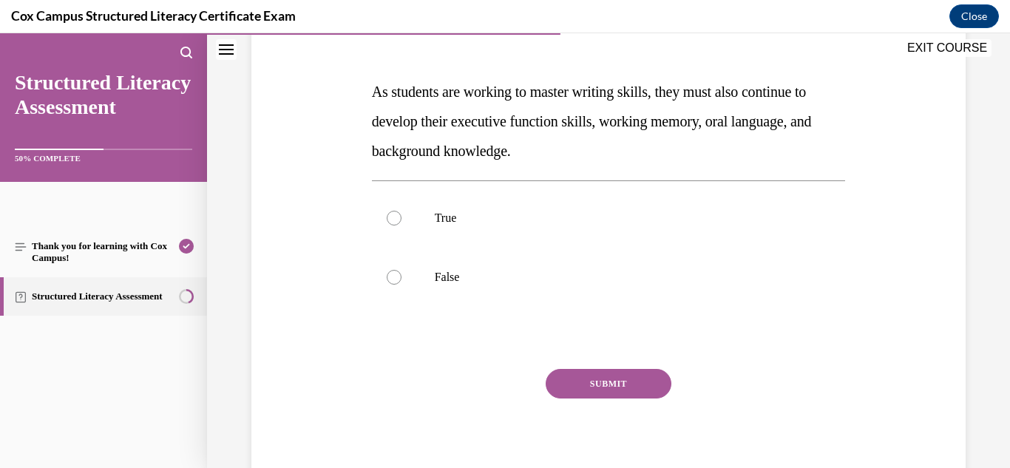
scroll to position [206, 0]
click at [435, 211] on p "True" at bounding box center [622, 216] width 374 height 15
click at [402, 211] on input "True" at bounding box center [394, 216] width 15 height 15
radio input "true"
click at [597, 379] on button "SUBMIT" at bounding box center [609, 383] width 126 height 30
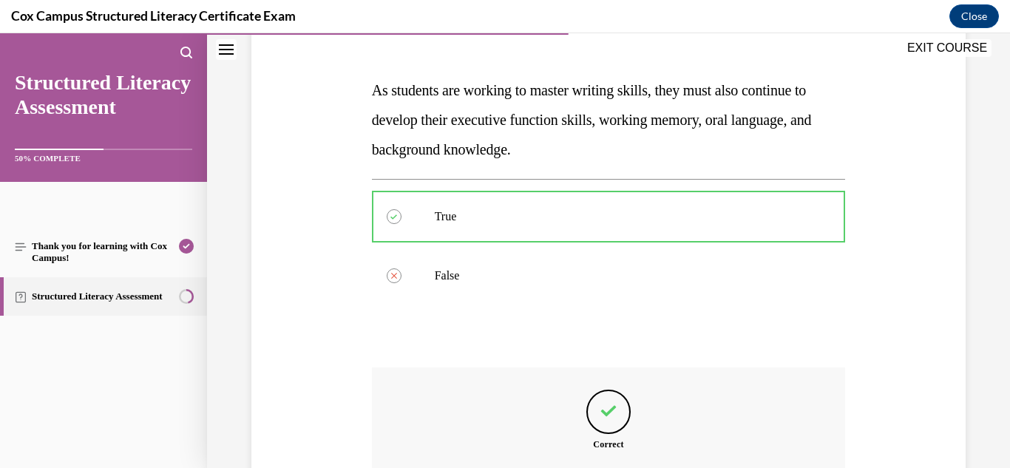
scroll to position [379, 0]
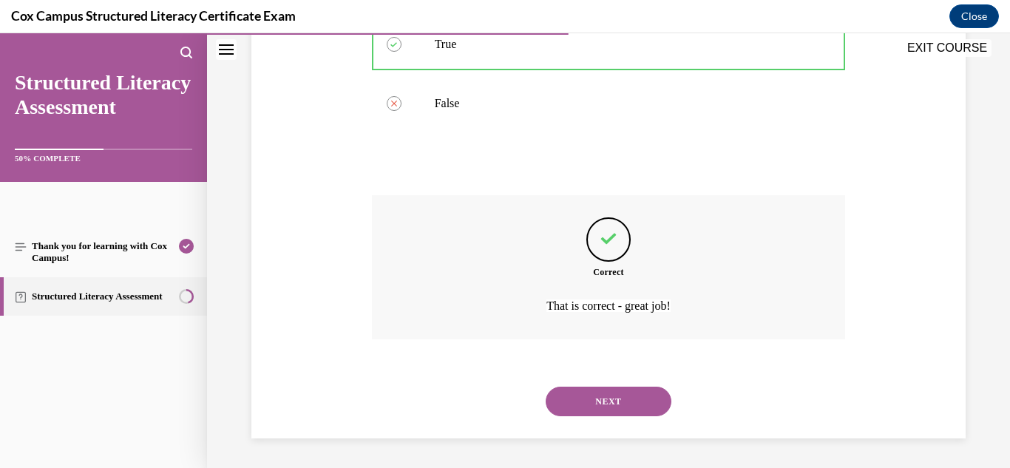
click at [625, 393] on button "NEXT" at bounding box center [609, 402] width 126 height 30
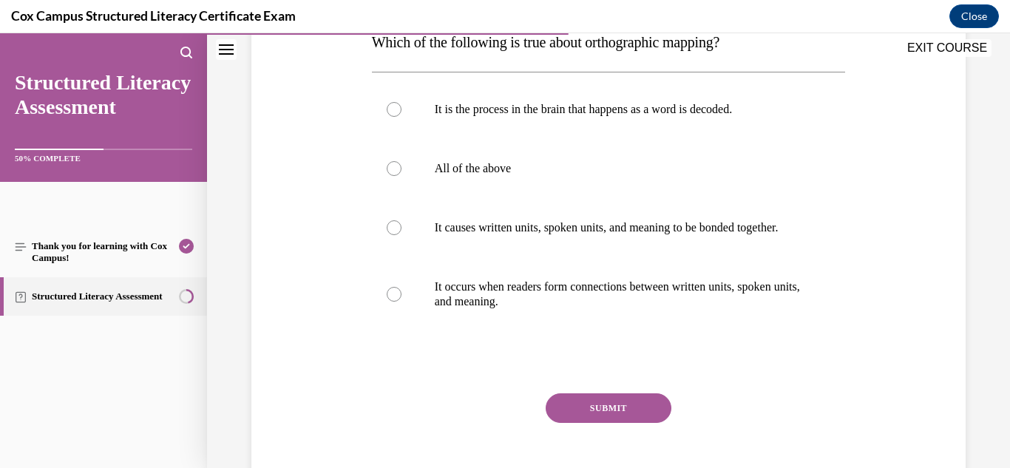
scroll to position [213, 0]
